Goal: Communication & Community: Answer question/provide support

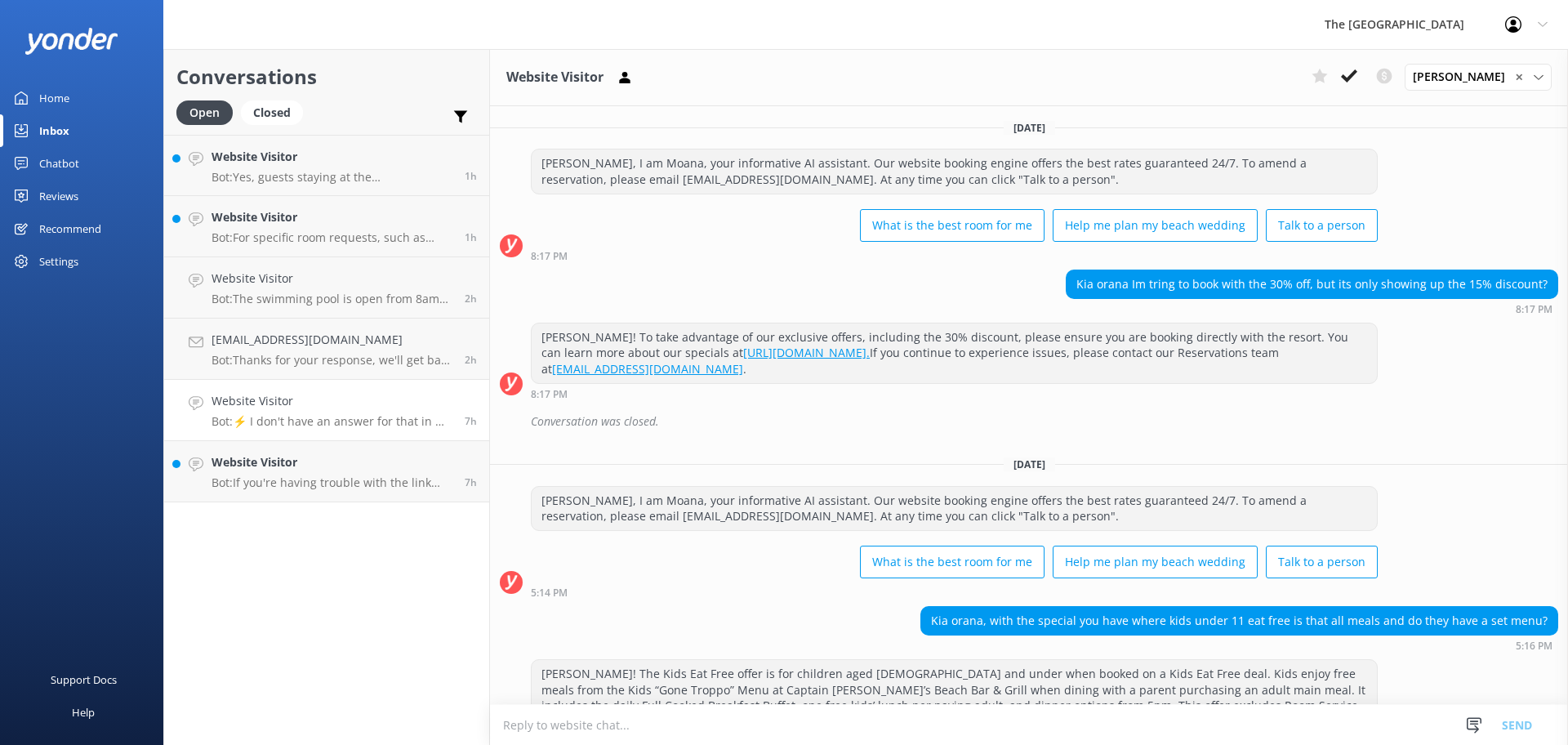
scroll to position [748, 0]
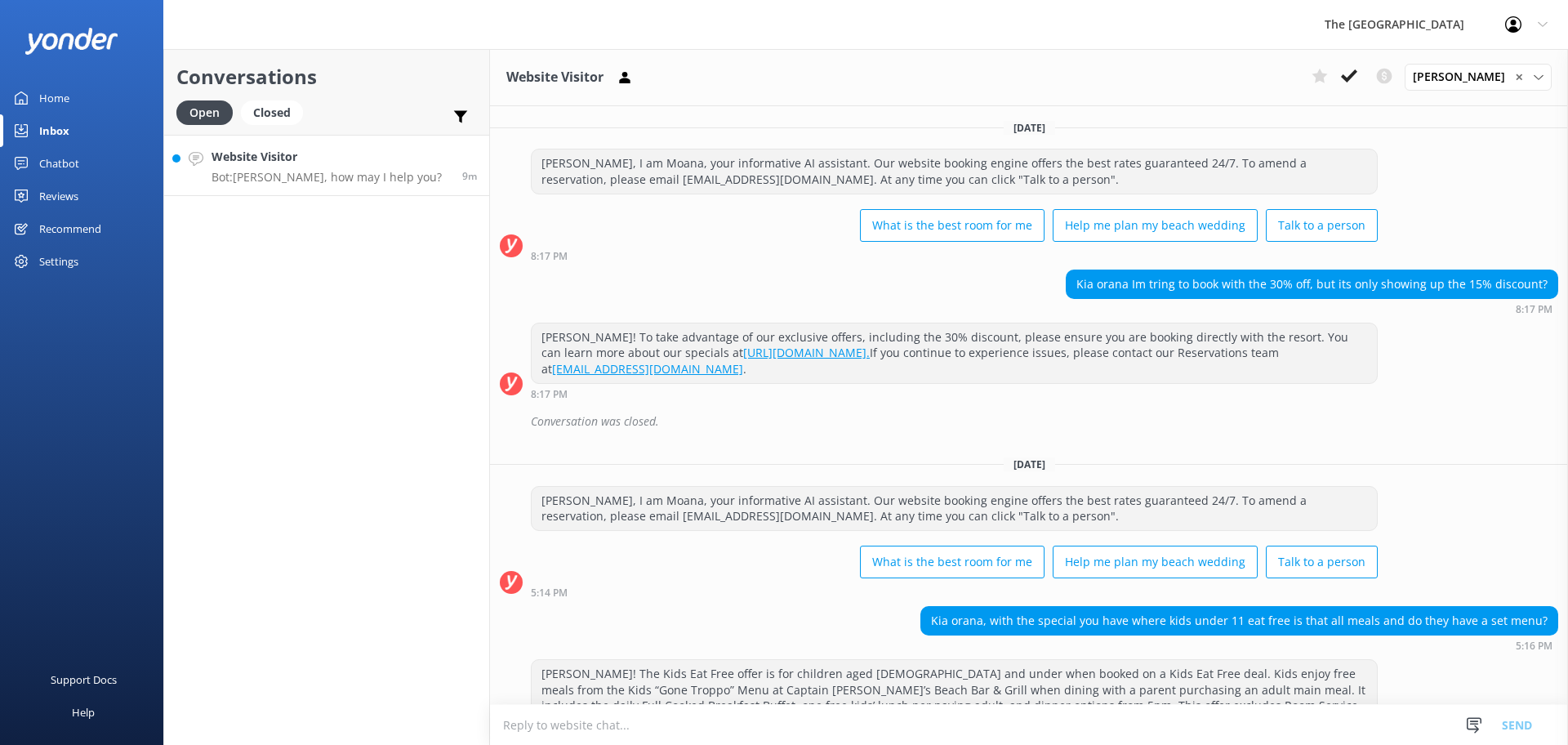
scroll to position [748, 0]
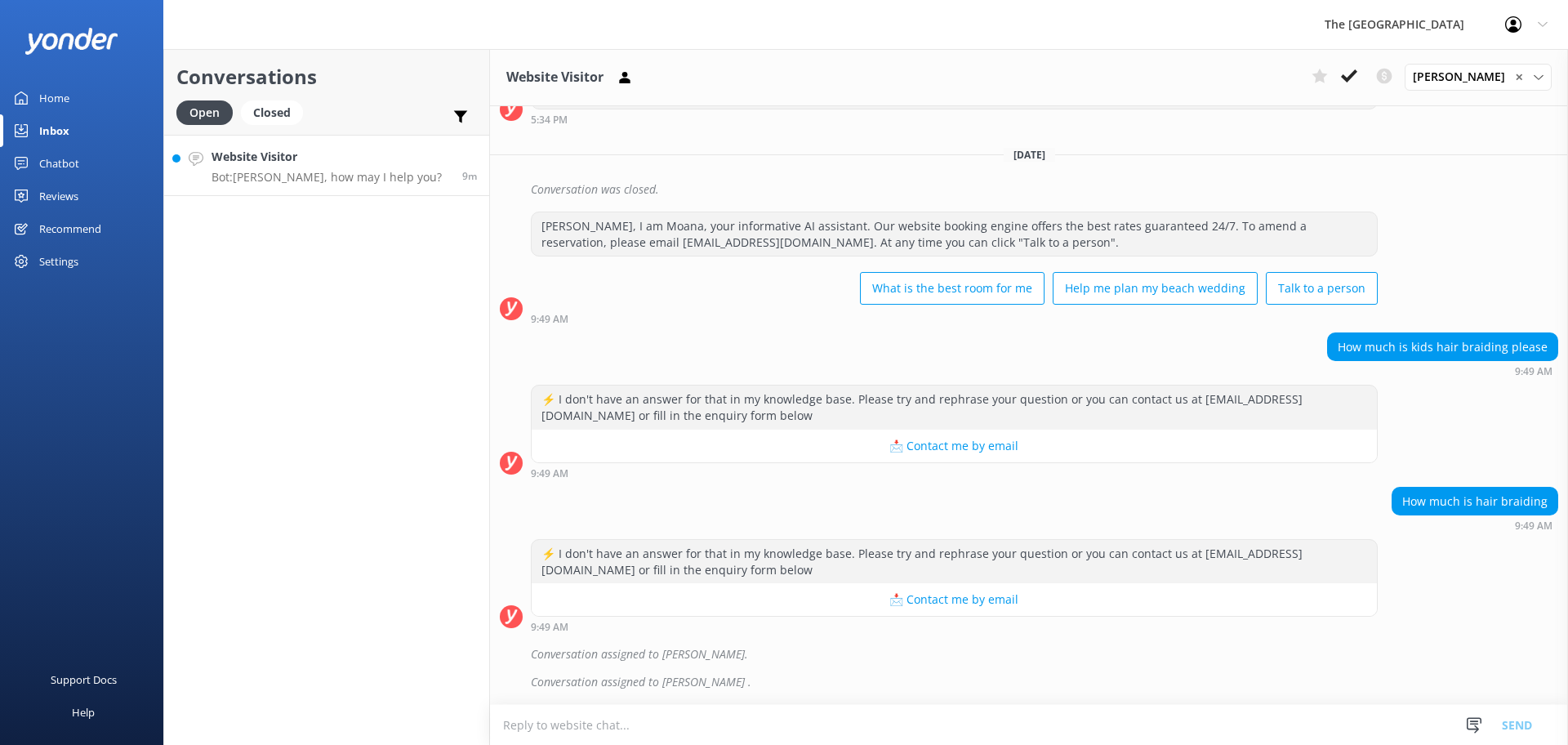
click at [287, 182] on p "Bot: Kia Orana, how may I help you?" at bounding box center [326, 177] width 230 height 15
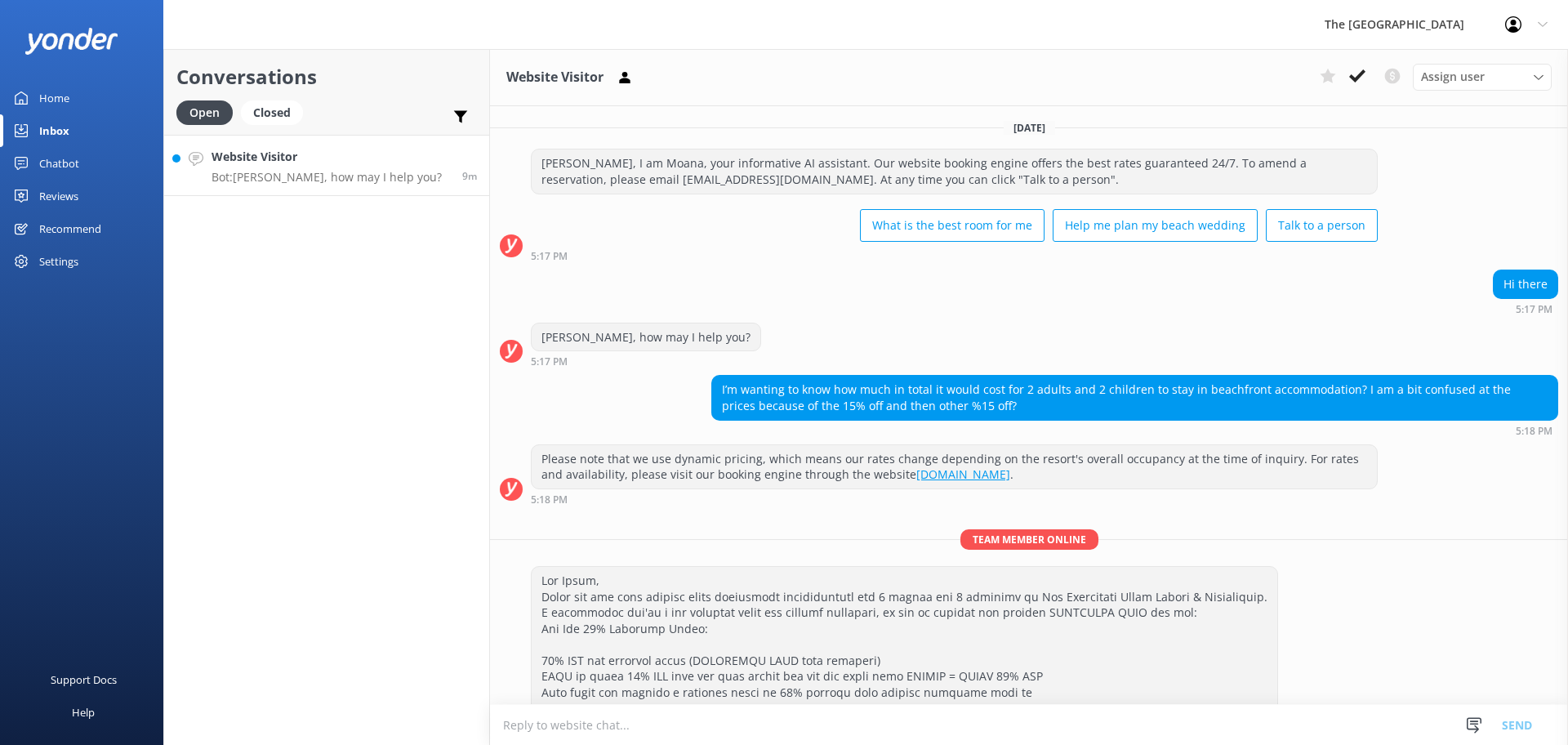
scroll to position [315, 0]
